Goal: Information Seeking & Learning: Find specific fact

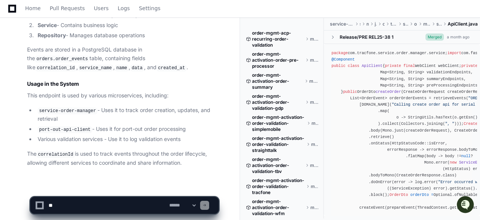
scroll to position [0, 27]
click at [180, 95] on p "This endpoint is used by various microservices, including:" at bounding box center [122, 95] width 191 height 9
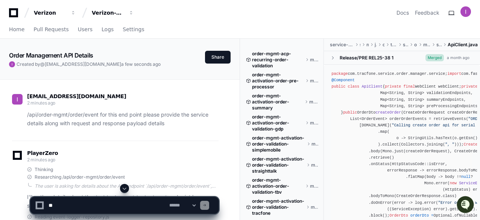
scroll to position [15, 0]
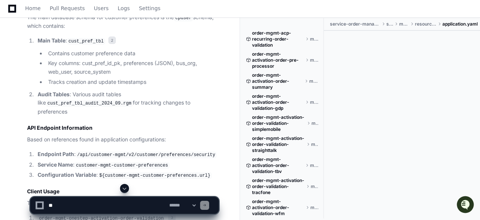
scroll to position [827, 0]
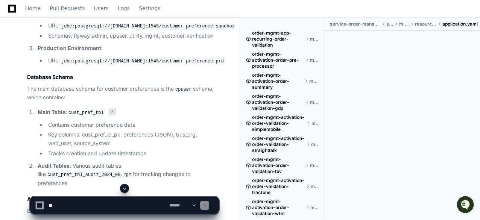
scroll to position [797, 0]
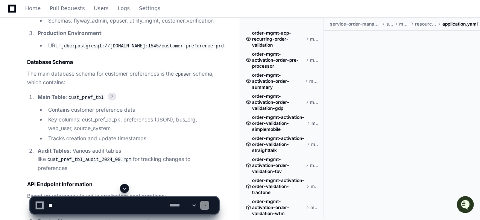
click at [173, 87] on p "The main database schema for customer preferences is the cpuser schema, which c…" at bounding box center [122, 78] width 191 height 17
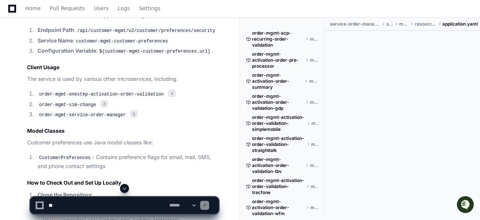
scroll to position [963, 0]
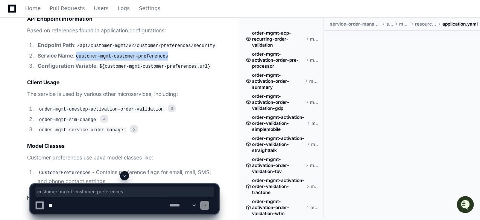
drag, startPoint x: 77, startPoint y: 78, endPoint x: 162, endPoint y: 76, distance: 85.0
click at [162, 60] on code "customer-mgmt-customer-preferences" at bounding box center [121, 56] width 95 height 7
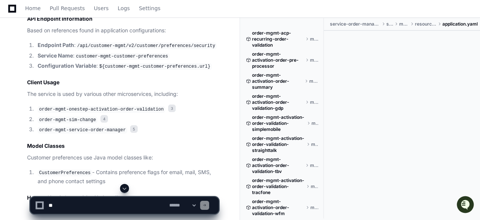
click at [155, 35] on p "Based on references found in application configurations:" at bounding box center [122, 30] width 191 height 9
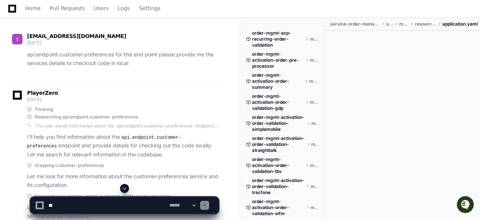
scroll to position [75, 0]
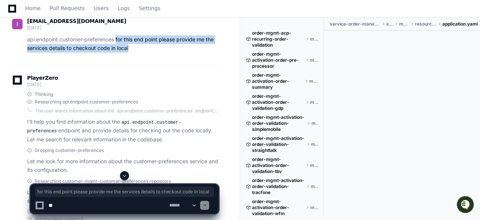
drag, startPoint x: 117, startPoint y: 39, endPoint x: 138, endPoint y: 46, distance: 22.2
click at [138, 46] on p "api.endpoint.customer-preferences for this end point please provide me the serv…" at bounding box center [122, 43] width 191 height 17
copy p "for this end point please provide me the services details to checkout code in l…"
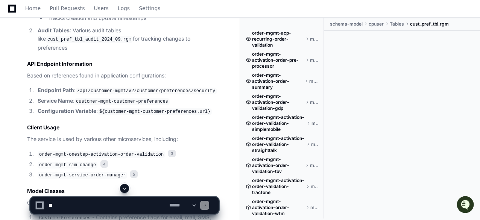
scroll to position [933, 0]
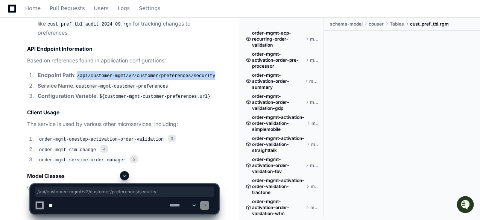
drag, startPoint x: 78, startPoint y: 98, endPoint x: 208, endPoint y: 97, distance: 130.1
click at [208, 80] on li "Endpoint Path : /api/customer-mgmt/v2/customer/preferences/security" at bounding box center [126, 75] width 183 height 9
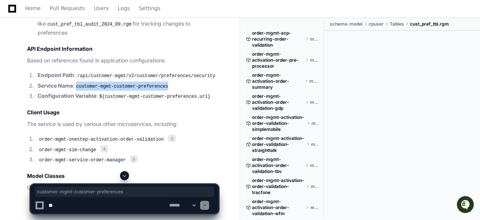
drag, startPoint x: 78, startPoint y: 108, endPoint x: 167, endPoint y: 107, distance: 88.8
click at [167, 91] on li "Service Name : customer-mgmt-customer-preferences" at bounding box center [126, 86] width 183 height 9
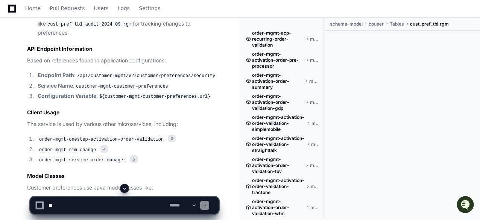
click at [167, 91] on li "Service Name : customer-mgmt-customer-preferences" at bounding box center [126, 86] width 183 height 9
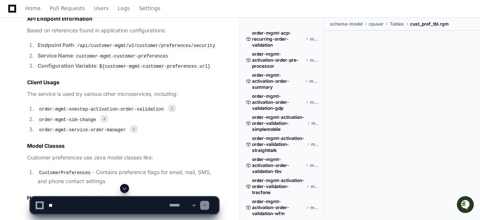
scroll to position [978, 0]
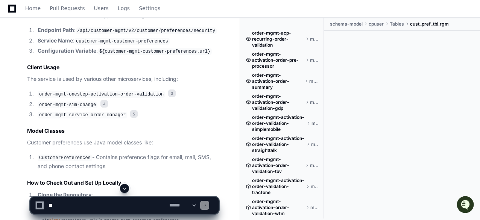
click at [171, 141] on article "After searching through the available repositories, I've compiled the following…" at bounding box center [122, 86] width 191 height 795
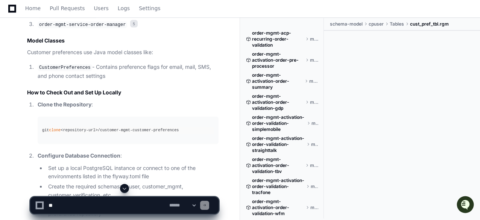
scroll to position [1083, 0]
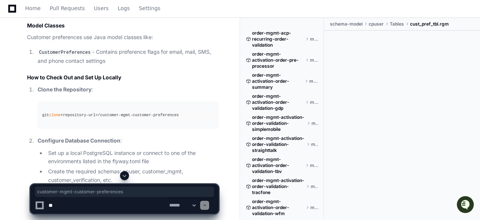
drag, startPoint x: 100, startPoint y: 135, endPoint x: 173, endPoint y: 134, distance: 73.4
click at [173, 118] on div "git clone <repository-url>/customer-mgmt-customer-preferences" at bounding box center [128, 115] width 172 height 6
copy div "customer-mgmt-customer-preferences"
